Goal: Communication & Community: Answer question/provide support

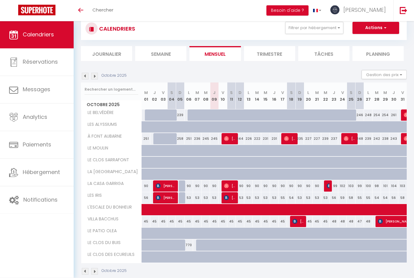
click at [83, 76] on img at bounding box center [85, 76] width 7 height 7
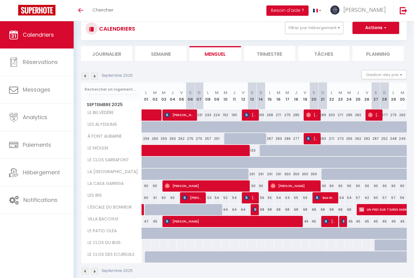
click at [345, 217] on span "[PERSON_NAME]" at bounding box center [343, 222] width 3 height 12
select select "OK"
select select "0"
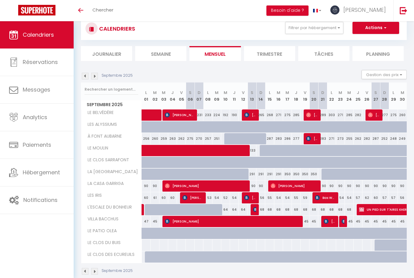
select select "1"
select select
select select "49565"
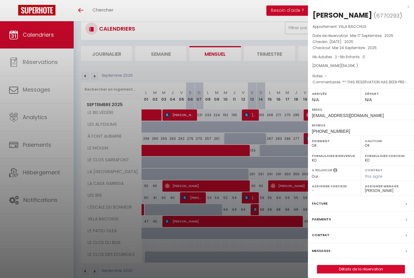
click at [275, 244] on div at bounding box center [207, 139] width 414 height 278
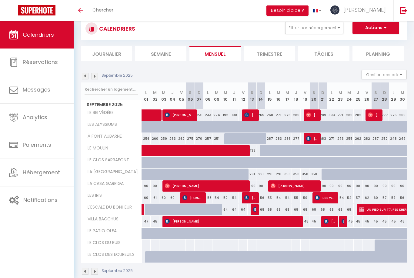
click at [332, 220] on span "[PERSON_NAME]" at bounding box center [330, 222] width 12 height 12
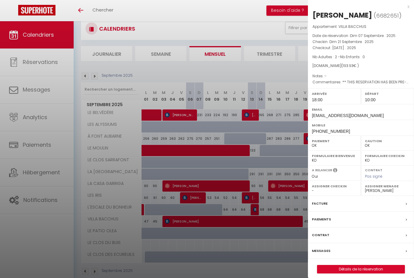
click at [224, 251] on div at bounding box center [207, 139] width 414 height 278
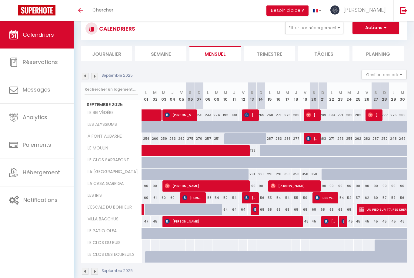
click at [249, 219] on span "[PERSON_NAME]" at bounding box center [232, 222] width 135 height 12
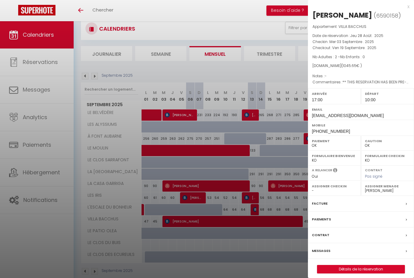
click at [218, 241] on div at bounding box center [207, 139] width 414 height 278
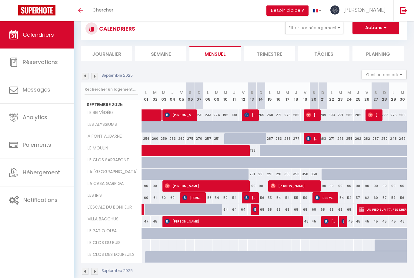
scroll to position [16, 0]
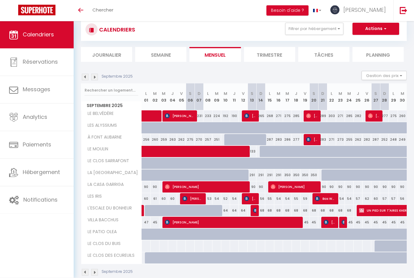
click at [255, 211] on img at bounding box center [255, 210] width 5 height 5
select select "KO"
select select "45626"
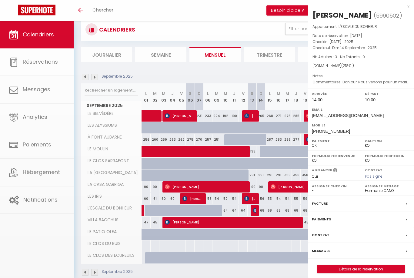
scroll to position [16, 0]
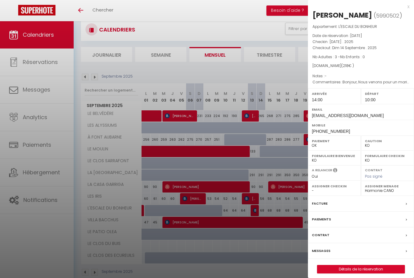
click at [323, 254] on label "Messages" at bounding box center [321, 251] width 18 height 6
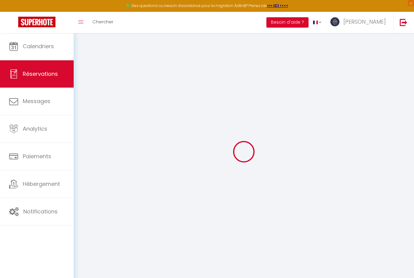
select select
checkbox input "false"
type textarea "Bonjour, Nous venons pour un mariage qui a lieu à [GEOGRAPHIC_DATA] à 15h45. Es…"
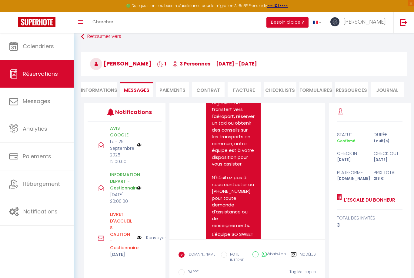
scroll to position [12, 0]
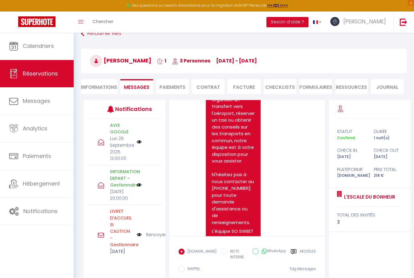
click at [105, 146] on div "AVIS GOOGLE [DATE] 12:00:00" at bounding box center [125, 142] width 74 height 46
click at [123, 148] on p "Lun 29 Septembre 2025 12:00:00" at bounding box center [121, 149] width 23 height 27
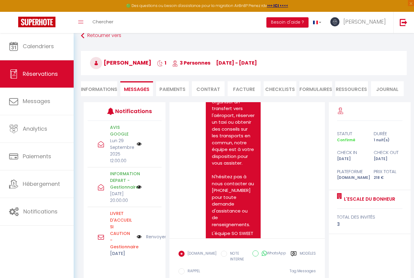
scroll to position [39, 0]
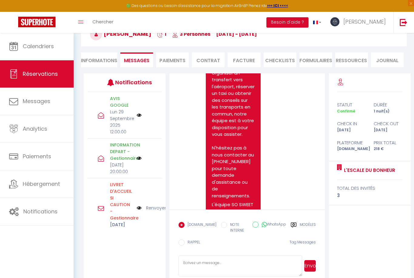
click at [303, 234] on label "Modèles" at bounding box center [308, 228] width 16 height 12
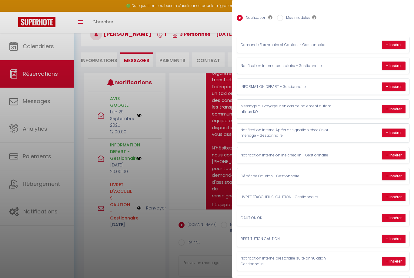
scroll to position [26, 0]
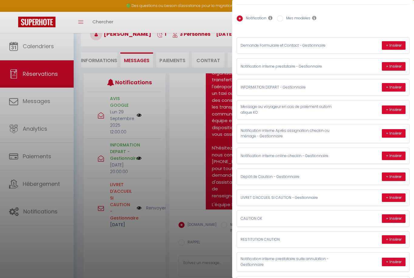
type textarea "[PERSON_NAME], Nous espérons que vous avez passé un agréable séjour avec So Swe…"
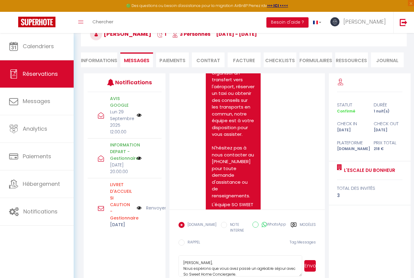
click at [311, 270] on button "Envoyer" at bounding box center [310, 266] width 12 height 12
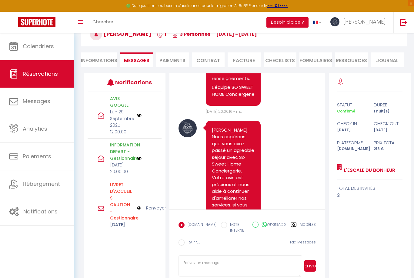
scroll to position [2815, 0]
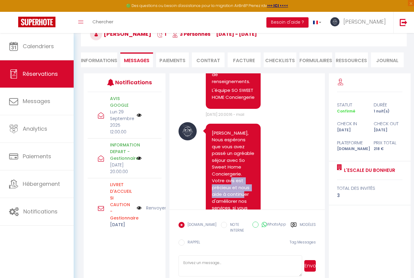
click at [183, 177] on div "Note Sms Bonjour [PERSON_NAME], Nous espérons que vous avez passé un agréable s…" at bounding box center [247, 229] width 137 height 214
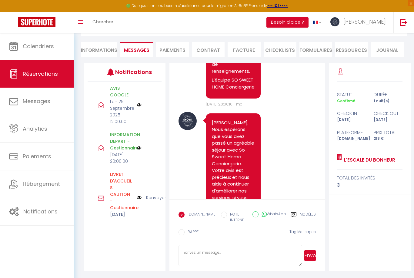
scroll to position [58, 0]
click at [31, 49] on span "Calendriers" at bounding box center [38, 46] width 31 height 8
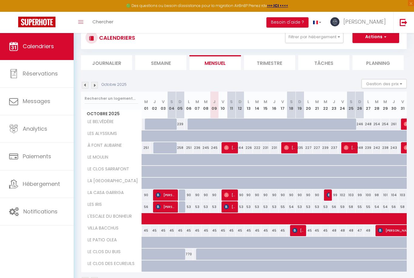
click at [41, 101] on span "Messages" at bounding box center [37, 101] width 28 height 8
select select "message"
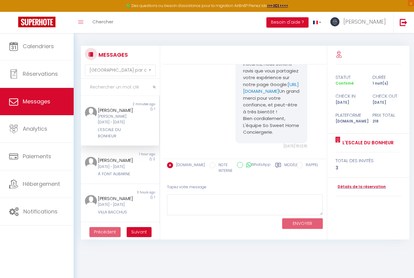
click at [115, 125] on div "[PERSON_NAME][DATE] - [DATE]" at bounding box center [117, 120] width 38 height 12
click at [132, 136] on div "L'ESCALE DU BONHEUR" at bounding box center [117, 133] width 38 height 12
click at [29, 51] on link "Calendriers" at bounding box center [37, 46] width 74 height 27
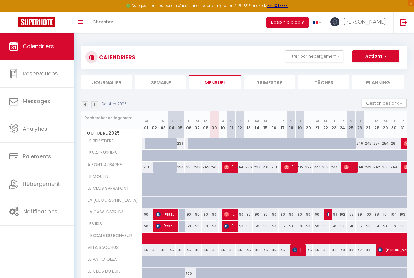
click at [22, 101] on link "Messages" at bounding box center [37, 101] width 74 height 27
select select "message"
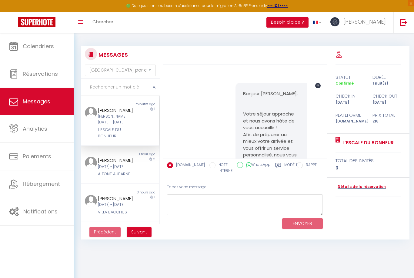
scroll to position [2372, 0]
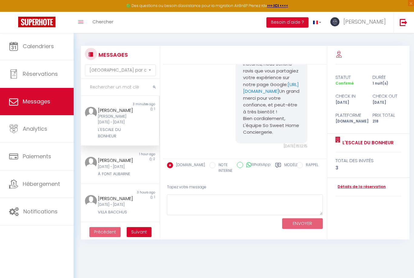
click at [101, 109] on div "[PERSON_NAME]" at bounding box center [117, 110] width 38 height 7
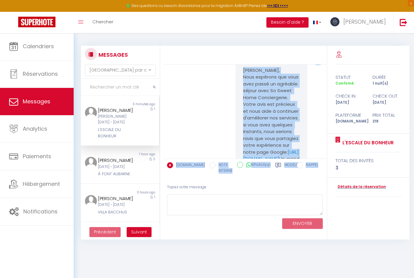
scroll to position [2358, 0]
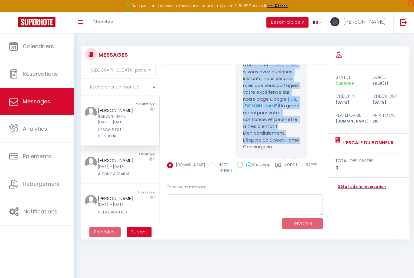
click at [198, 108] on div "[PERSON_NAME], Nous espérons que vous avez passé un agréable séjour avec So Swe…" at bounding box center [245, 85] width 160 height 182
